Goal: Information Seeking & Learning: Compare options

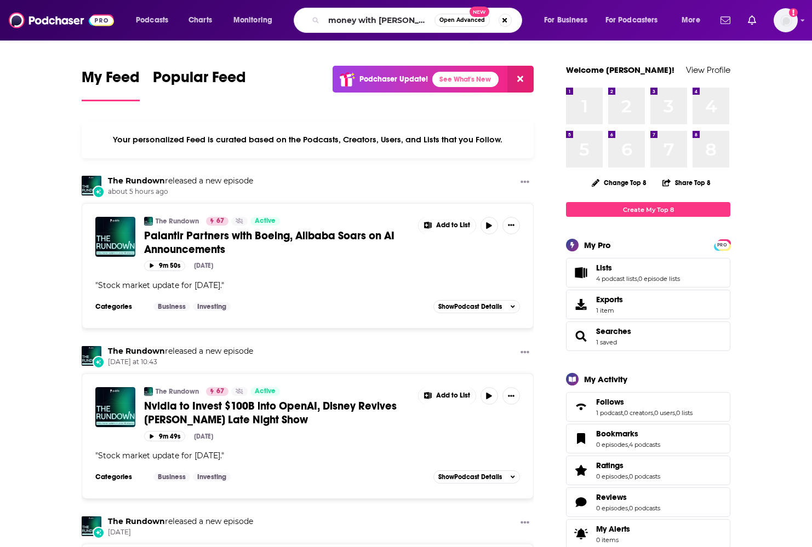
type input "money with [PERSON_NAME]"
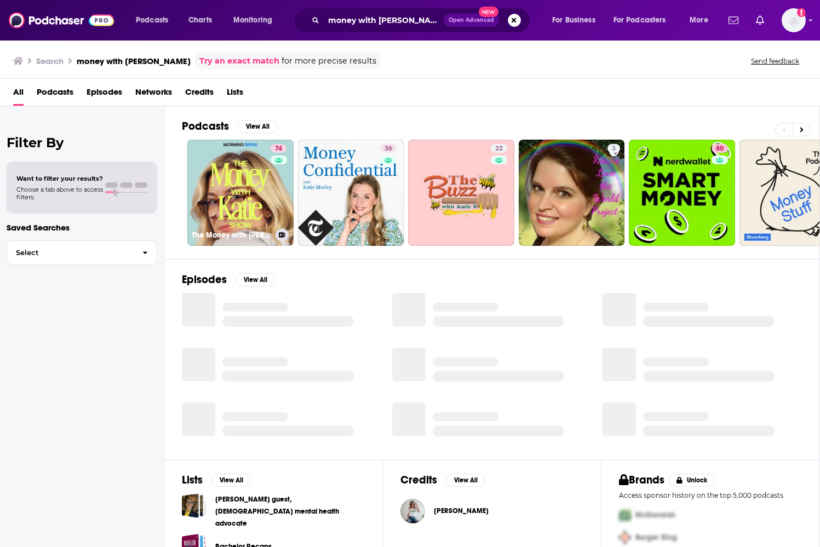
click at [249, 203] on link "74 The Money with [PERSON_NAME] Show" at bounding box center [240, 193] width 106 height 106
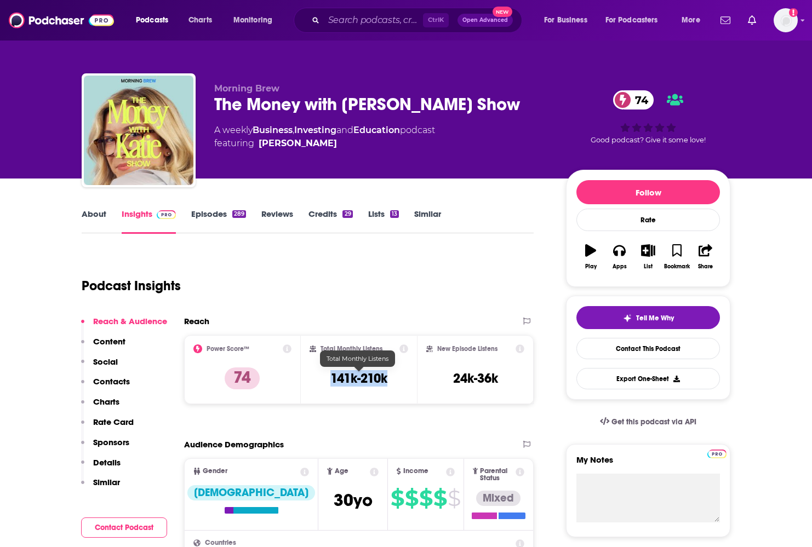
drag, startPoint x: 330, startPoint y: 375, endPoint x: 392, endPoint y: 377, distance: 61.9
click at [392, 377] on div "Total Monthly Listens 141k-210k" at bounding box center [358, 369] width 99 height 50
copy h3 "141k-210k"
drag, startPoint x: 323, startPoint y: 143, endPoint x: 306, endPoint y: 143, distance: 16.4
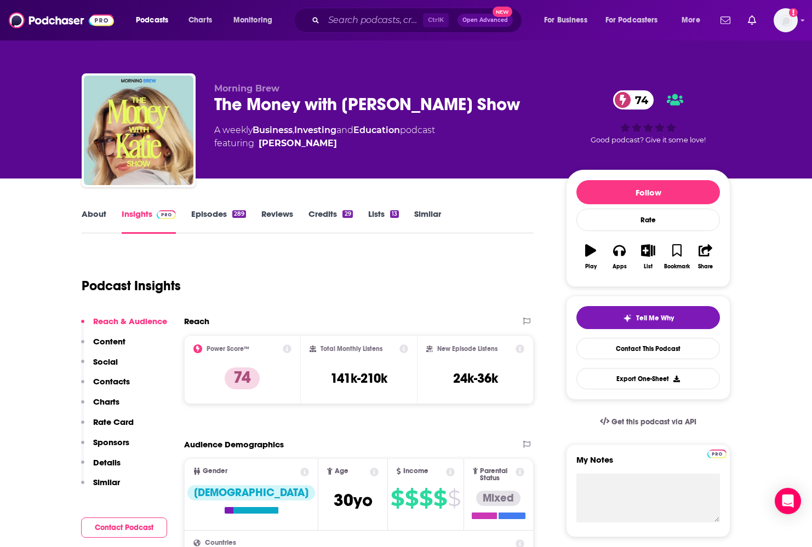
click at [306, 143] on span "featuring [PERSON_NAME]" at bounding box center [324, 143] width 221 height 13
copy span "[PERSON_NAME]"
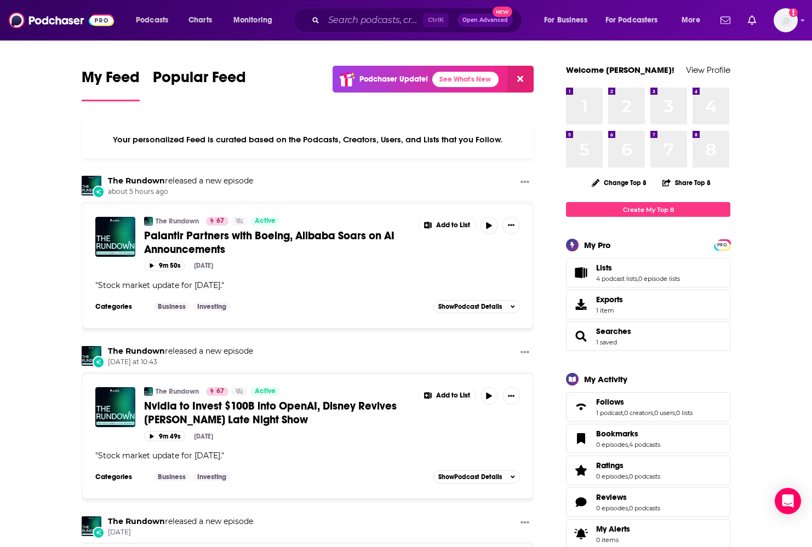
drag, startPoint x: 372, startPoint y: 10, endPoint x: 367, endPoint y: 18, distance: 9.4
click at [372, 10] on div "Ctrl K Open Advanced New" at bounding box center [408, 20] width 228 height 25
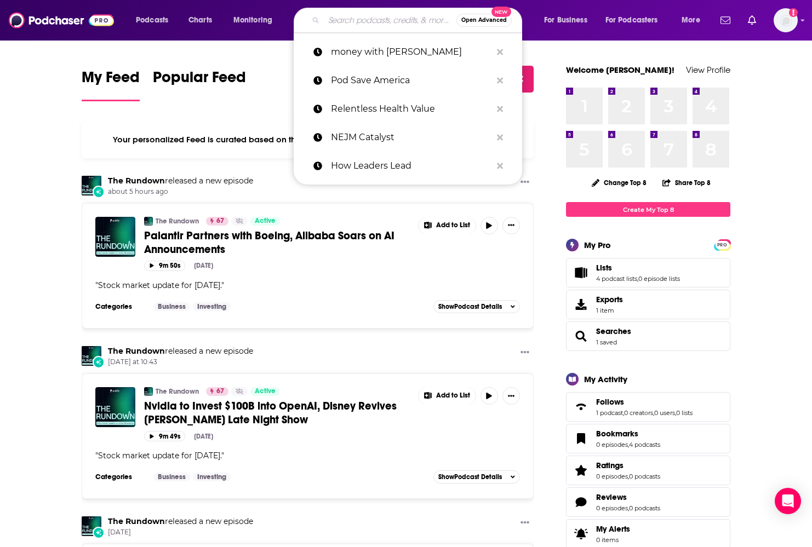
click at [365, 20] on input "Search podcasts, credits, & more..." at bounding box center [390, 20] width 133 height 18
paste input "Compound & Friends"
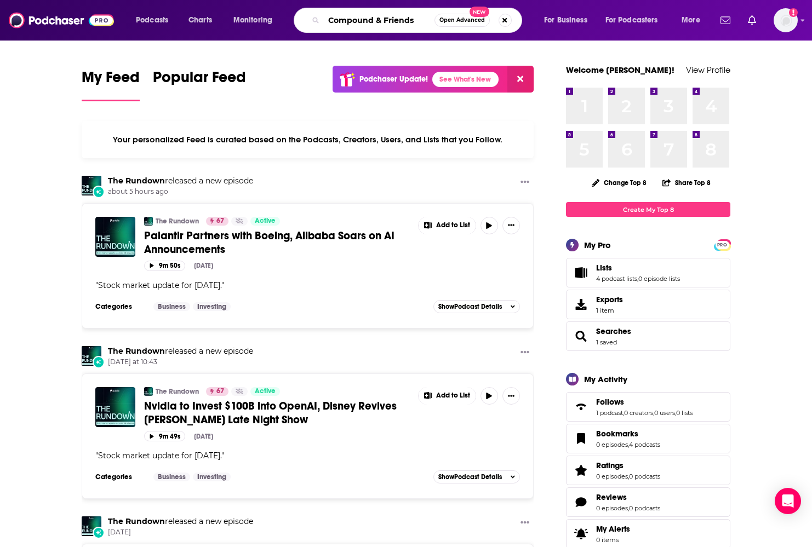
type input "Compound & Friends"
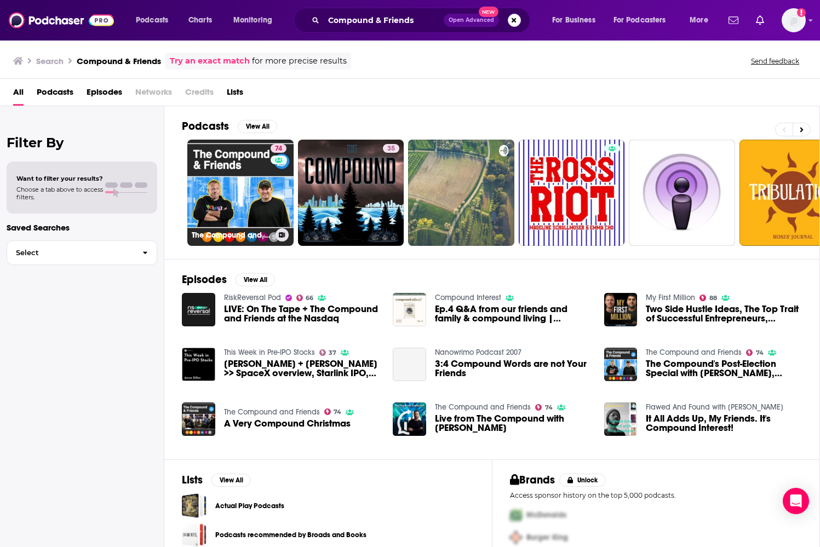
click at [258, 204] on link "74 The Compound and Friends" at bounding box center [240, 193] width 106 height 106
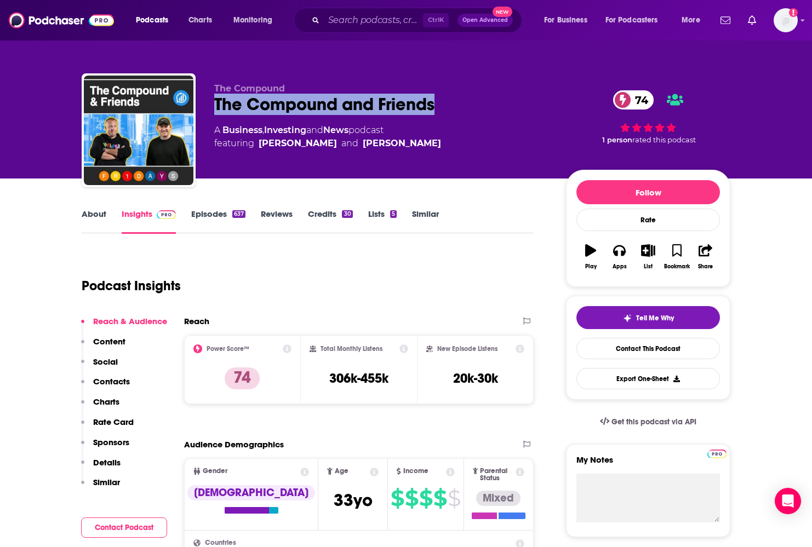
drag, startPoint x: 215, startPoint y: 105, endPoint x: 472, endPoint y: 132, distance: 258.8
click at [439, 108] on div "The Compound and Friends 74" at bounding box center [381, 104] width 334 height 21
copy h2 "The Compound and Friends"
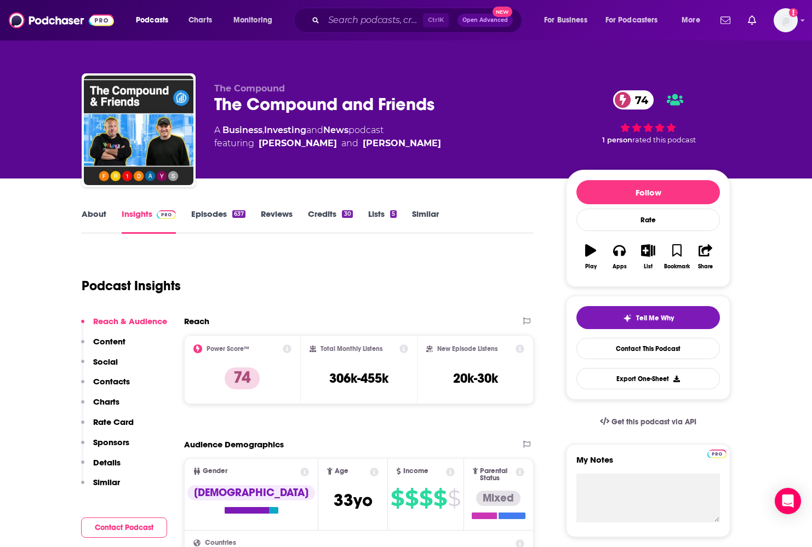
drag, startPoint x: 170, startPoint y: 252, endPoint x: 200, endPoint y: 275, distance: 37.9
click at [170, 253] on div "Podcast Insights" at bounding box center [303, 279] width 443 height 56
drag, startPoint x: 322, startPoint y: 380, endPoint x: 404, endPoint y: 374, distance: 82.4
click at [404, 374] on div "Total Monthly Listens 306k-455k" at bounding box center [358, 369] width 99 height 50
copy h3 "306k-455k"
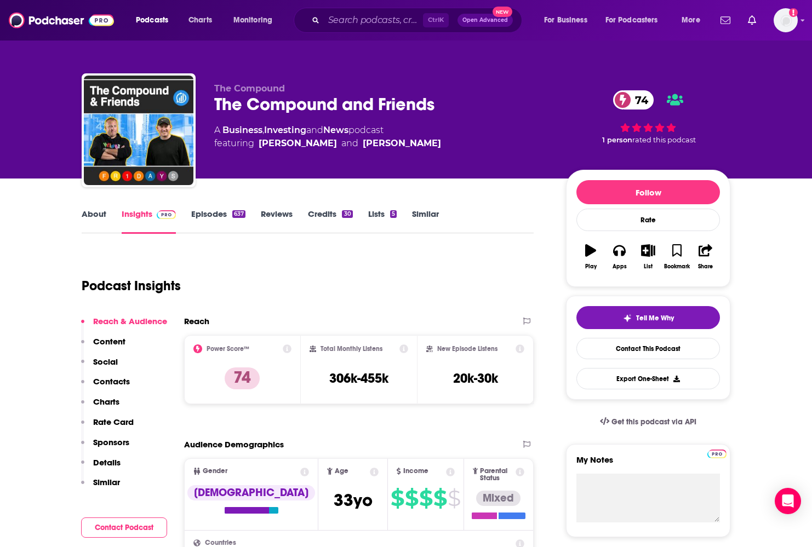
drag, startPoint x: 51, startPoint y: 54, endPoint x: 66, endPoint y: 52, distance: 14.9
click at [52, 53] on div "The Compound The Compound and Friends 74 A Business , Investing and News podcas…" at bounding box center [406, 89] width 812 height 179
